Goal: Information Seeking & Learning: Learn about a topic

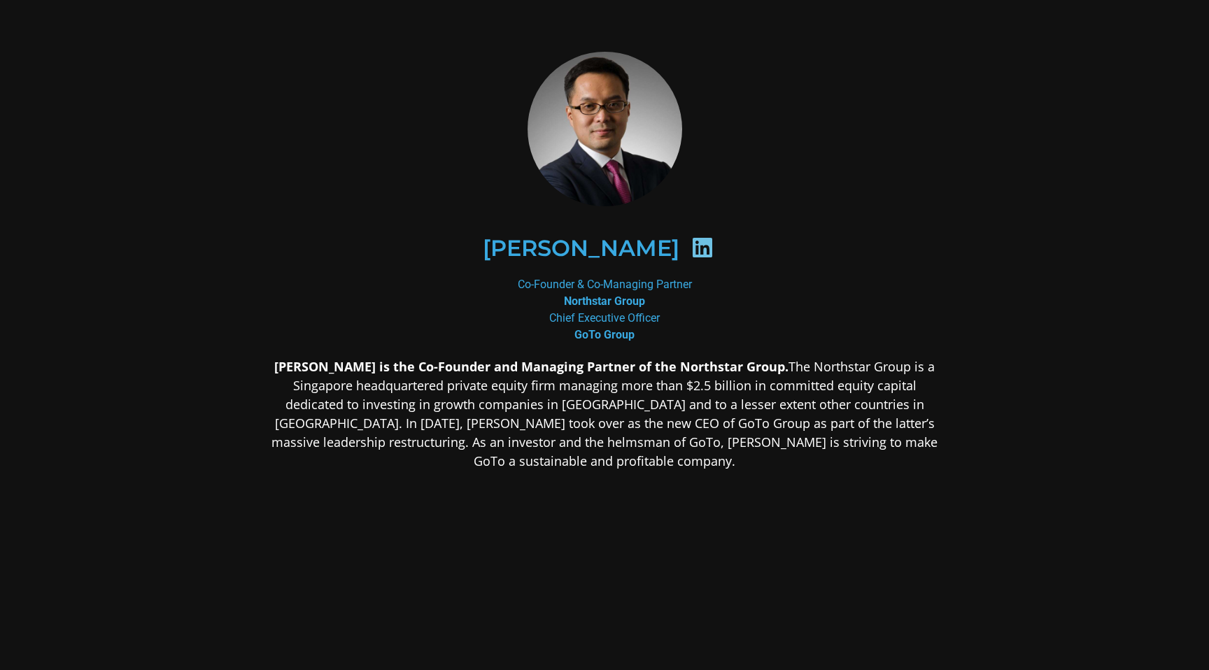
scroll to position [22, 0]
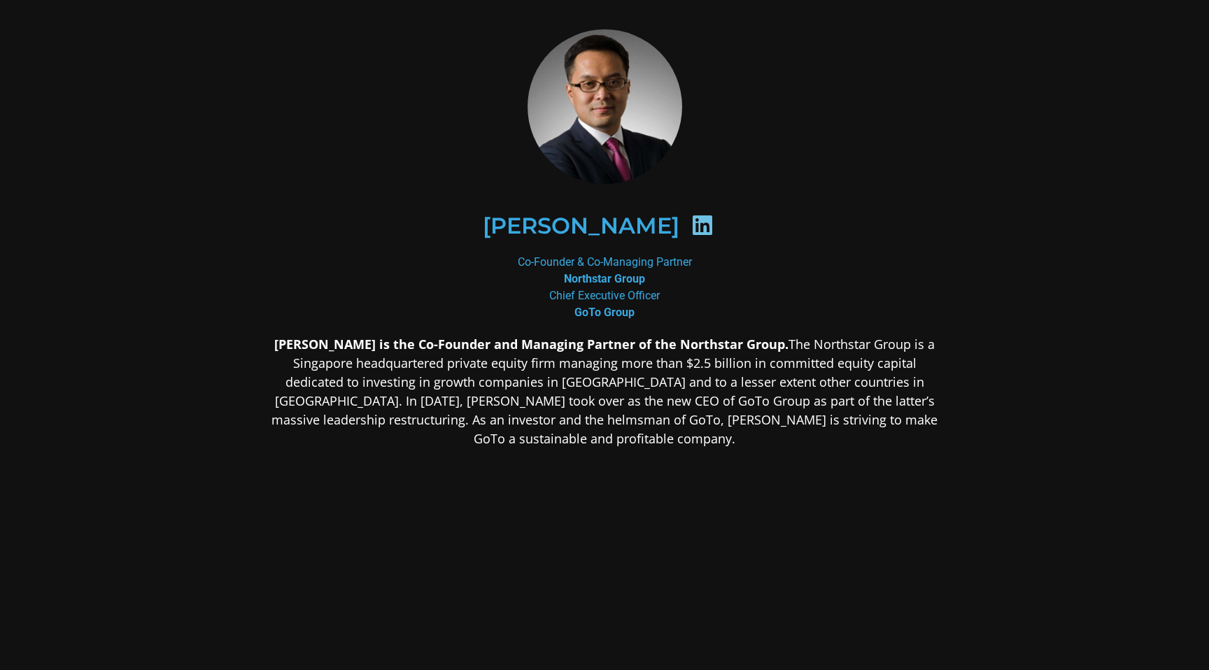
click at [626, 341] on strong "[PERSON_NAME] is the Co-Founder and Managing Partner of the Northstar Group." at bounding box center [531, 344] width 514 height 17
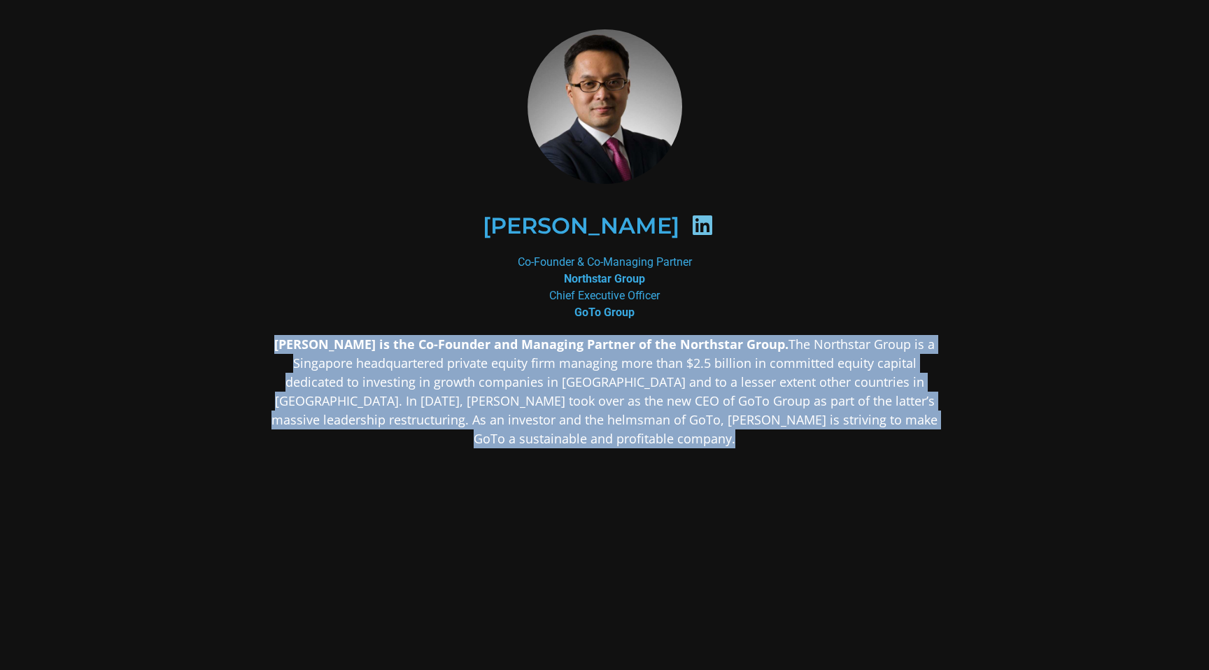
click at [626, 341] on strong "[PERSON_NAME] is the Co-Founder and Managing Partner of the Northstar Group." at bounding box center [531, 344] width 514 height 17
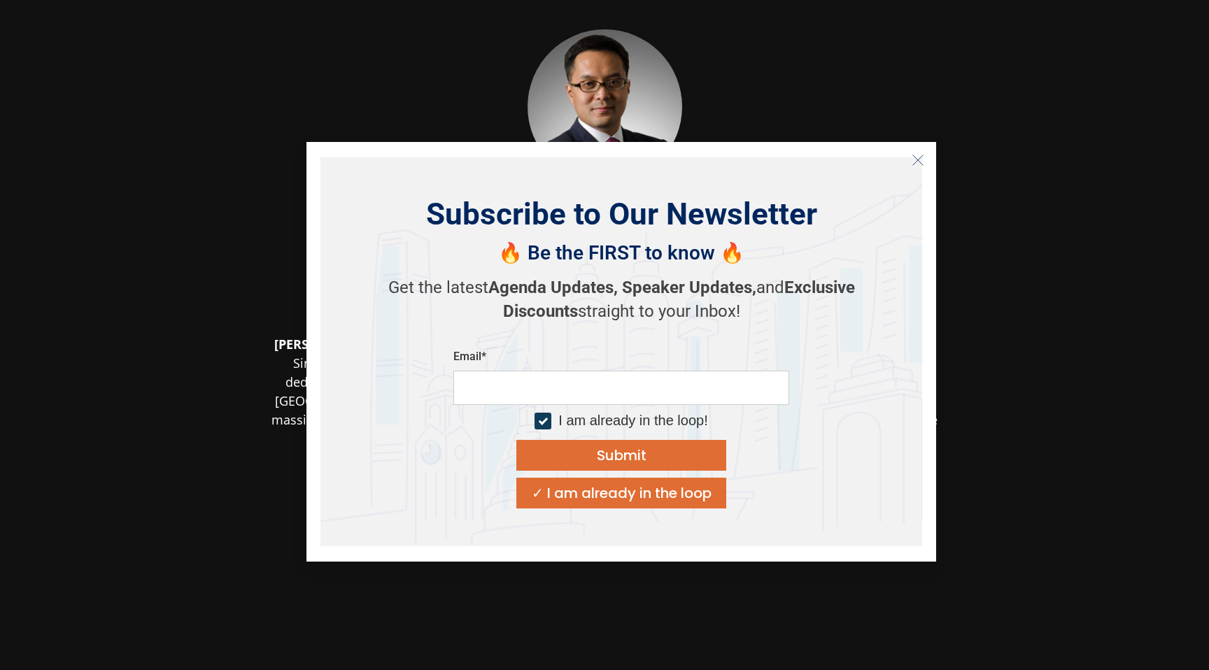
click at [916, 164] on icon "Close" at bounding box center [918, 160] width 13 height 13
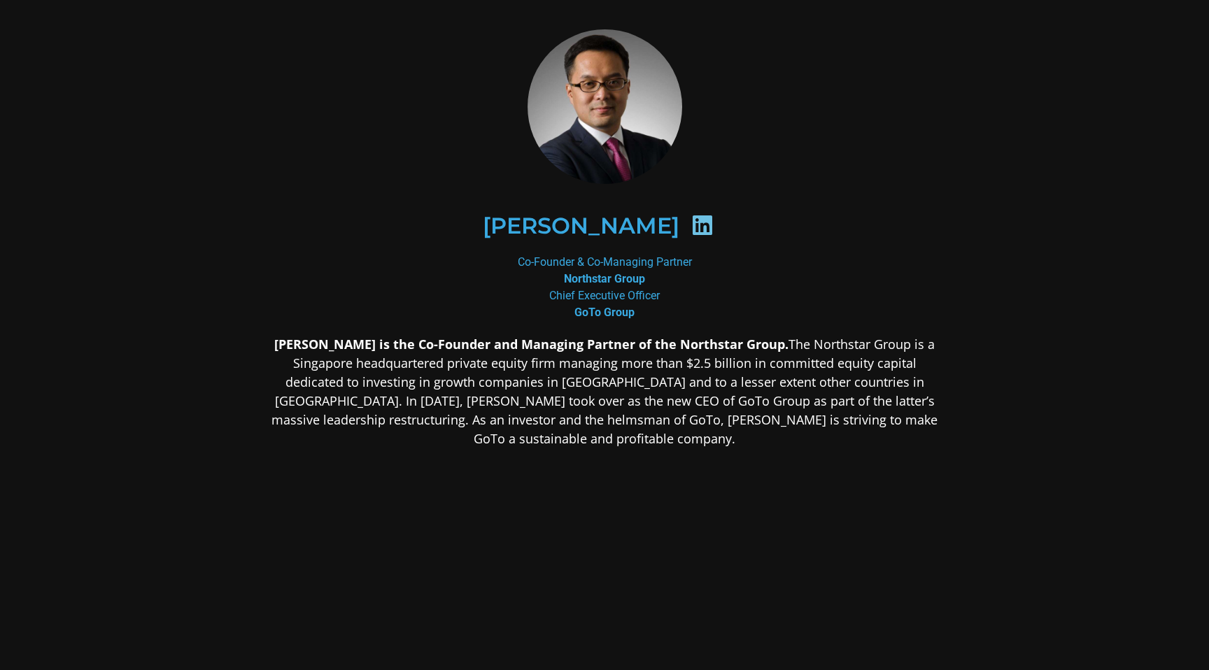
click at [607, 260] on div "Co-Founder & Co-Managing Partner Northstar Group Chief Executive Officer GoTo G…" at bounding box center [604, 287] width 680 height 67
click at [716, 295] on div "Co-Founder & Co-Managing Partner Northstar Group Chief Executive Officer GoTo G…" at bounding box center [604, 287] width 680 height 67
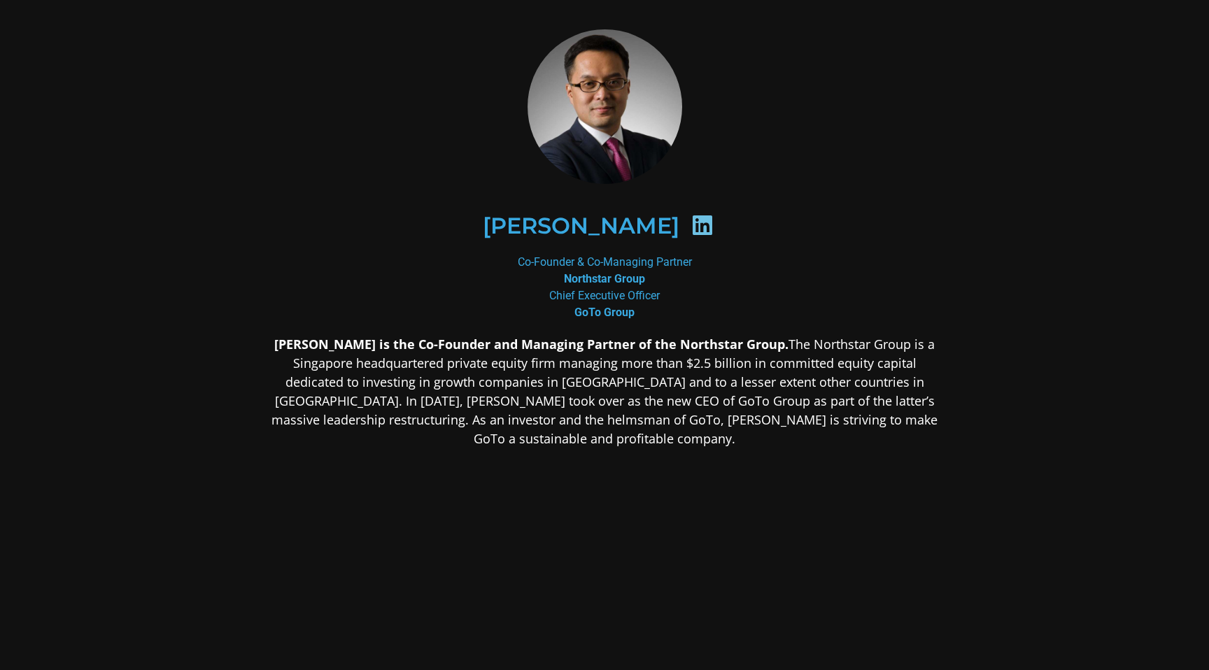
click at [716, 295] on div "Co-Founder & Co-Managing Partner Northstar Group Chief Executive Officer GoTo G…" at bounding box center [604, 287] width 680 height 67
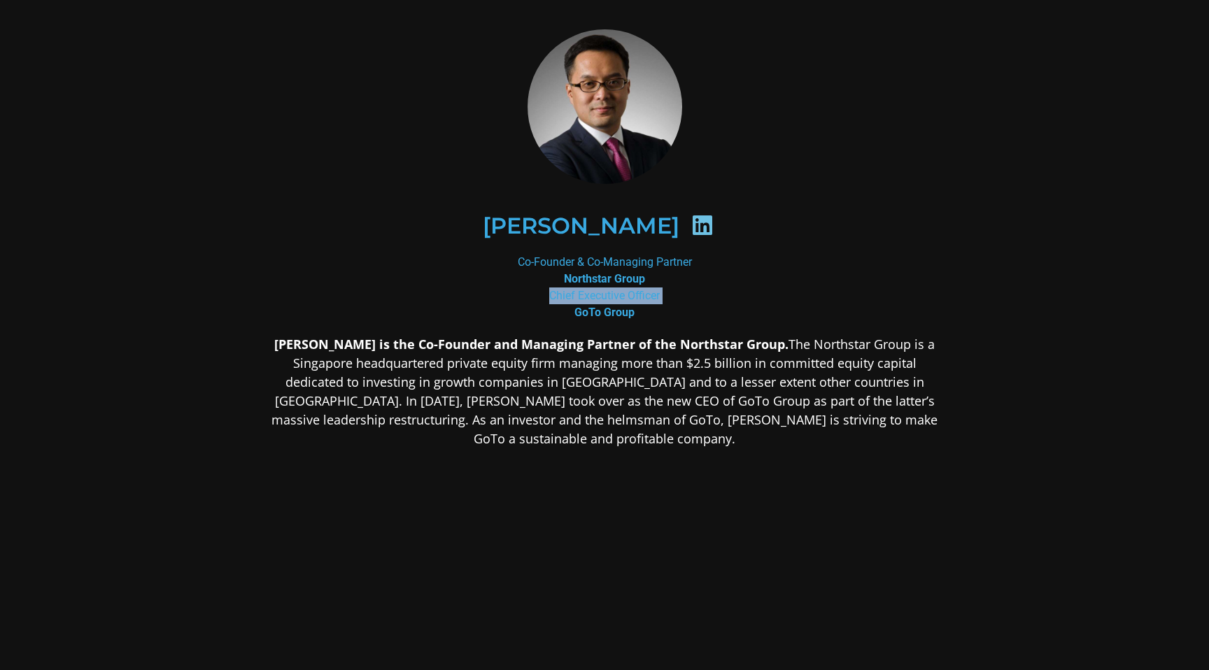
click at [716, 295] on div "Co-Founder & Co-Managing Partner Northstar Group Chief Executive Officer GoTo G…" at bounding box center [604, 287] width 680 height 67
drag, startPoint x: 654, startPoint y: 272, endPoint x: 518, endPoint y: 263, distance: 136.0
click at [518, 263] on div "Co-Founder & Co-Managing Partner Northstar Group Chief Executive Officer GoTo G…" at bounding box center [604, 287] width 680 height 67
click at [488, 306] on div "Co-Founder & Co-Managing Partner Northstar Group Chief Executive Officer GoTo G…" at bounding box center [604, 287] width 680 height 67
drag, startPoint x: 635, startPoint y: 313, endPoint x: 549, endPoint y: 299, distance: 86.5
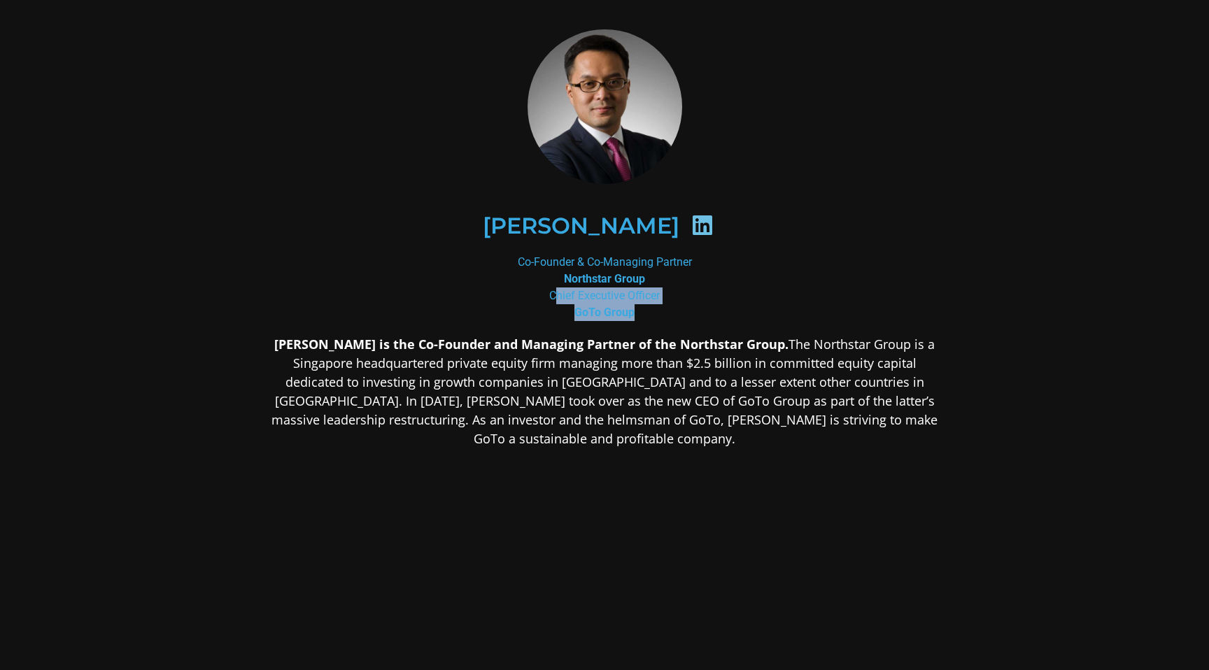
click at [549, 299] on div "Co-Founder & Co-Managing Partner Northstar Group Chief Executive Officer GoTo G…" at bounding box center [604, 287] width 680 height 67
click at [754, 258] on div "Co-Founder & Co-Managing Partner Northstar Group Chief Executive Officer GoTo G…" at bounding box center [604, 287] width 680 height 67
